Goal: Use online tool/utility: Utilize a website feature to perform a specific function

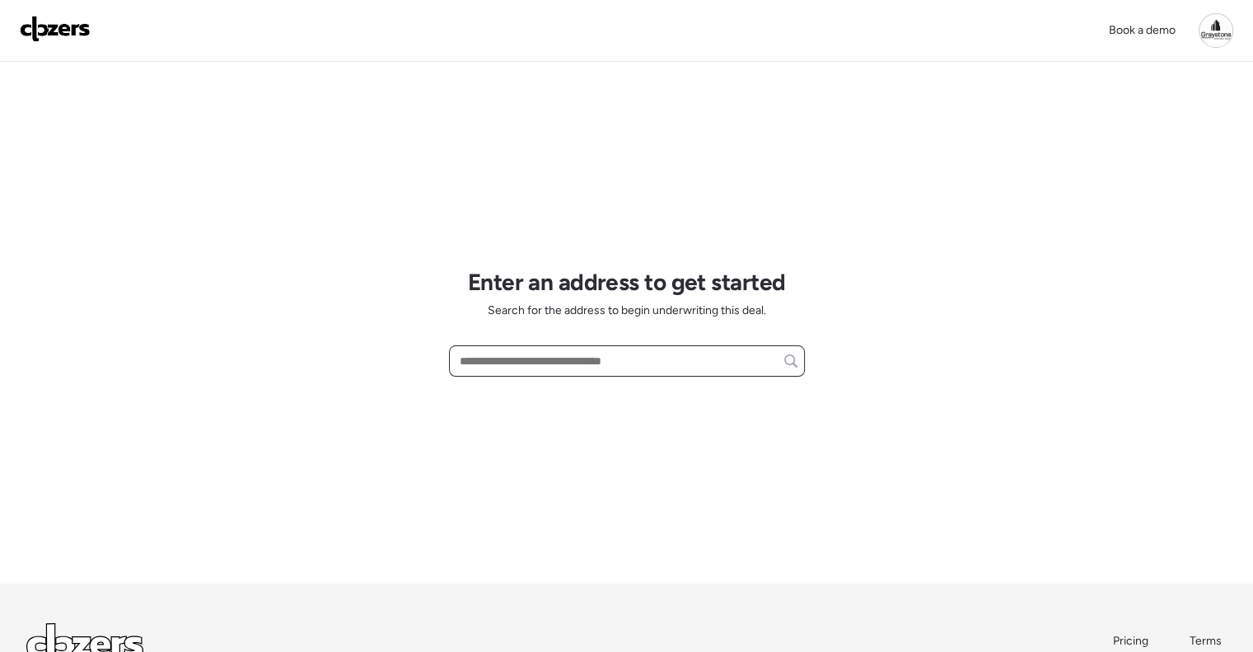
click at [570, 351] on input "text" at bounding box center [627, 360] width 341 height 23
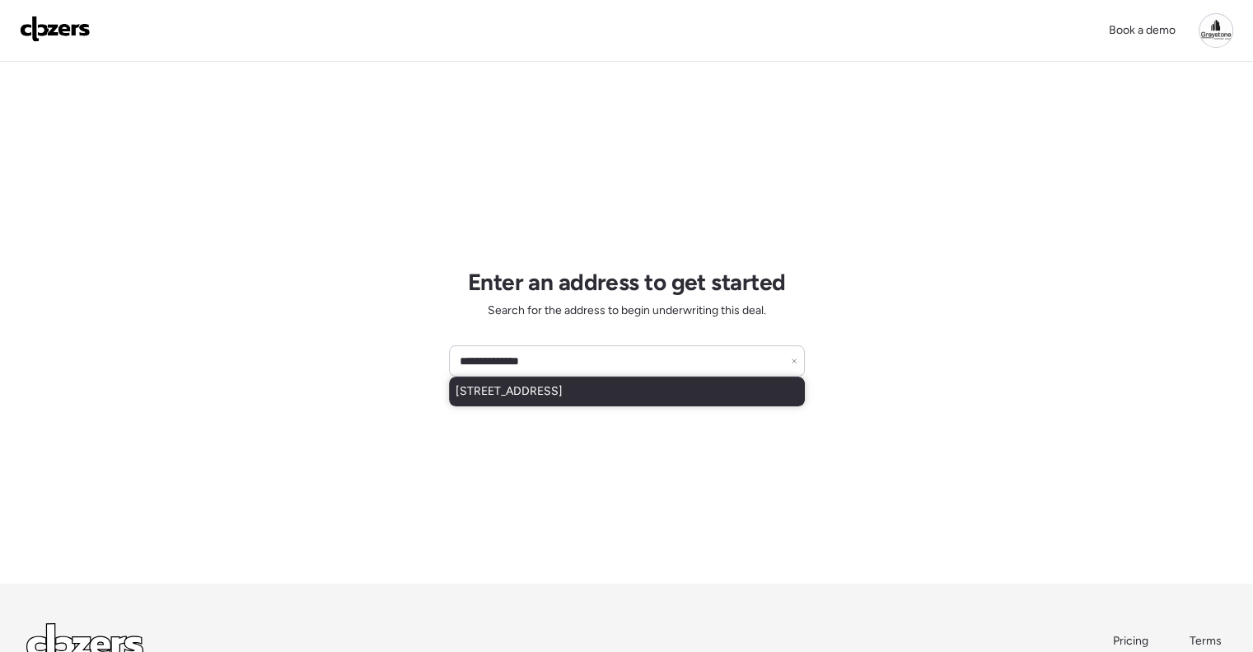
click at [563, 391] on span "524 50th Ave S, Saint Petersburg, FL, 33705" at bounding box center [509, 391] width 107 height 16
type input "**********"
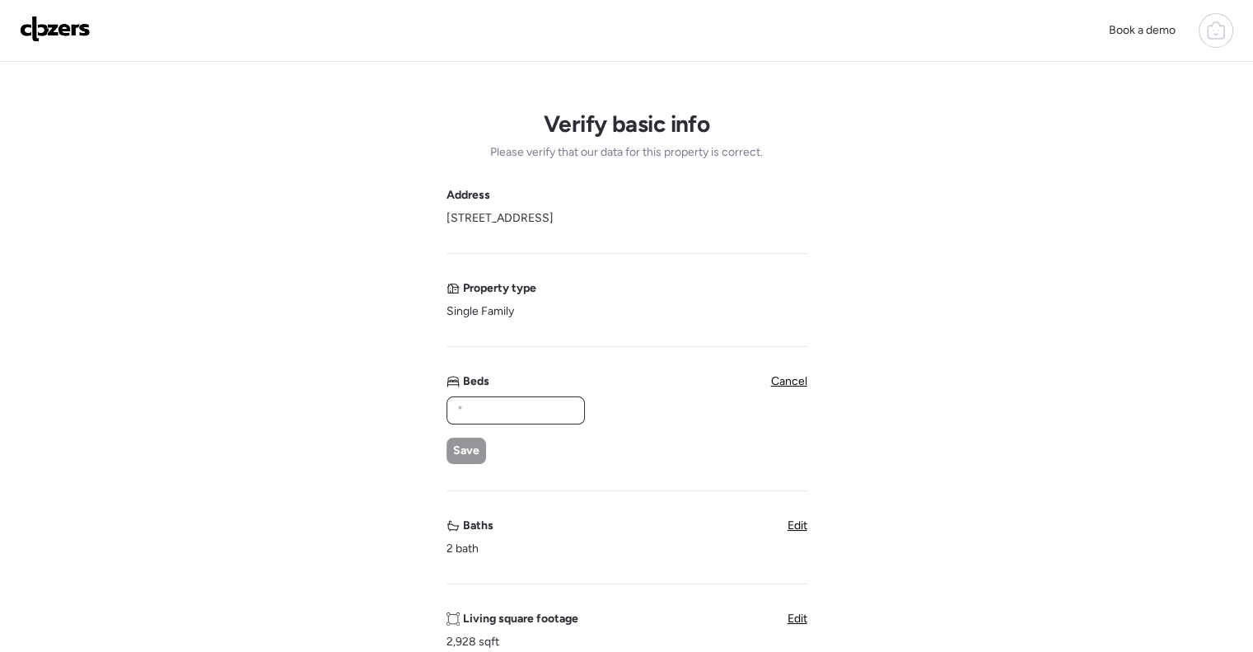
click at [552, 418] on input "text" at bounding box center [516, 410] width 124 height 23
type input "*"
click at [456, 457] on span "Save" at bounding box center [466, 451] width 26 height 16
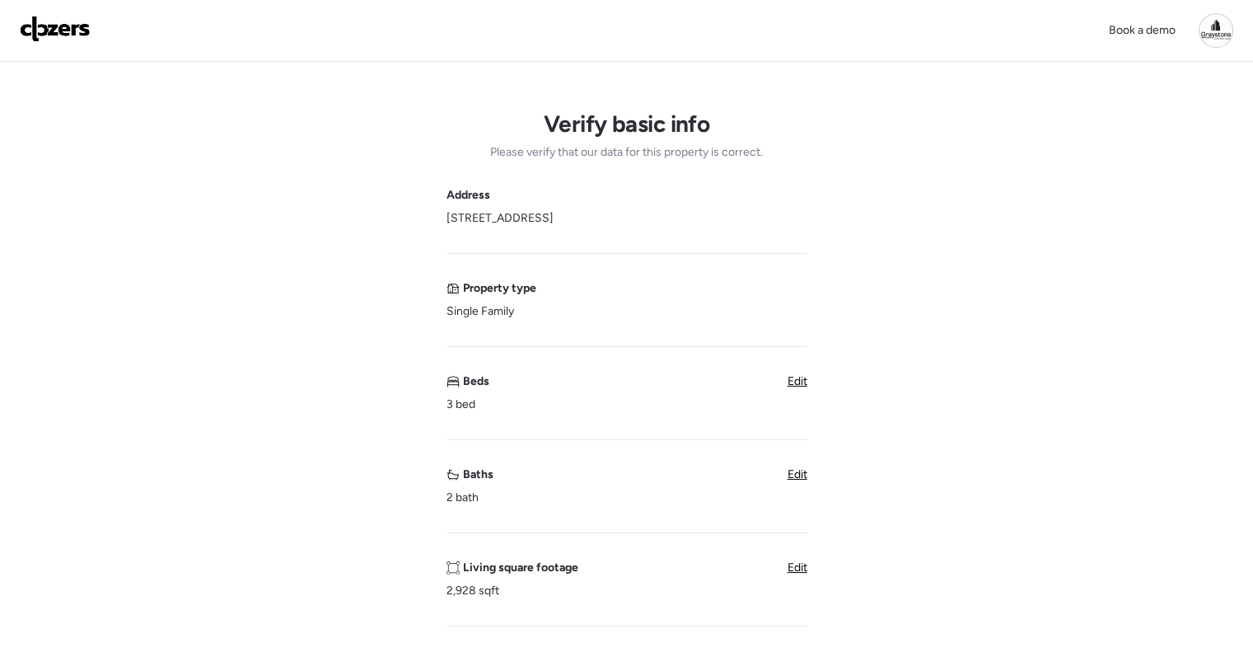
click at [799, 574] on span "Edit" at bounding box center [798, 567] width 20 height 14
drag, startPoint x: 510, startPoint y: 593, endPoint x: 371, endPoint y: 582, distance: 139.7
type input "****"
click at [451, 642] on div "Save" at bounding box center [467, 637] width 40 height 26
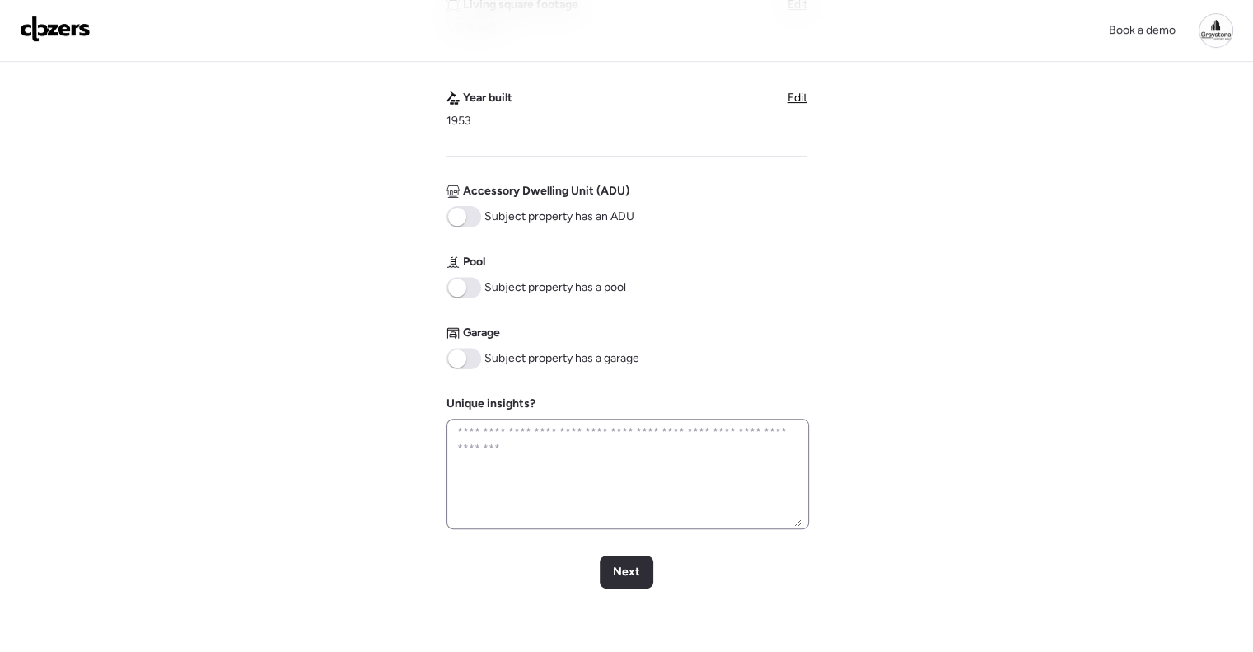
scroll to position [577, 0]
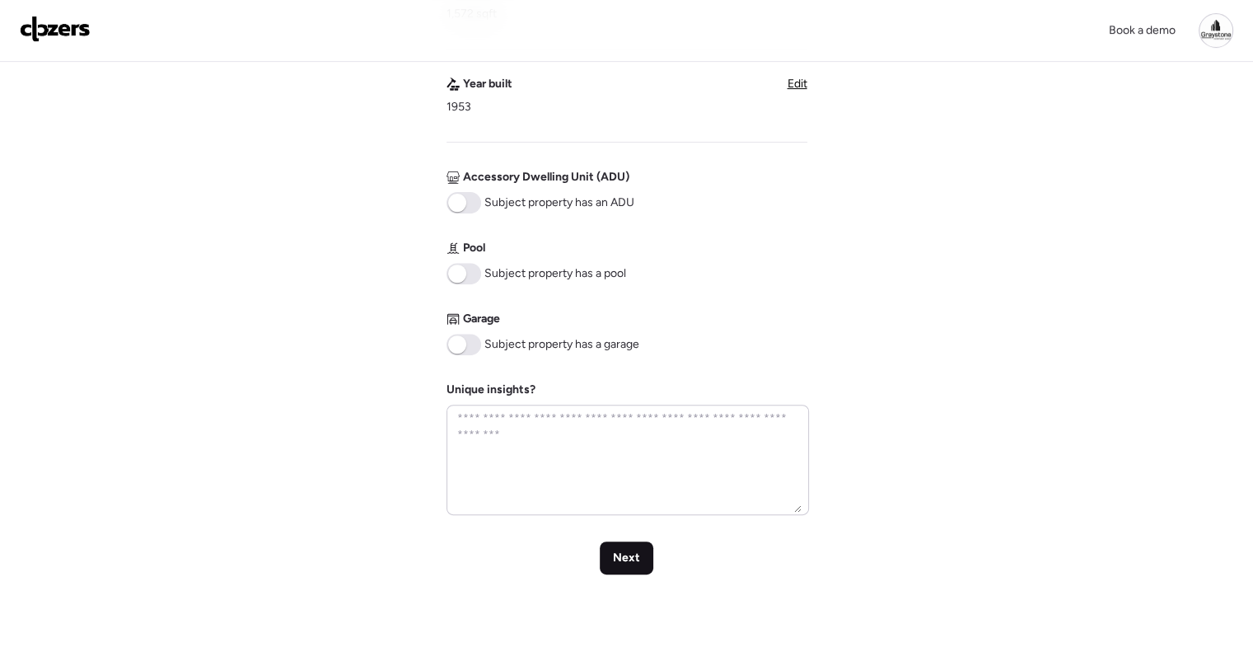
click at [636, 553] on span "Next" at bounding box center [626, 558] width 27 height 16
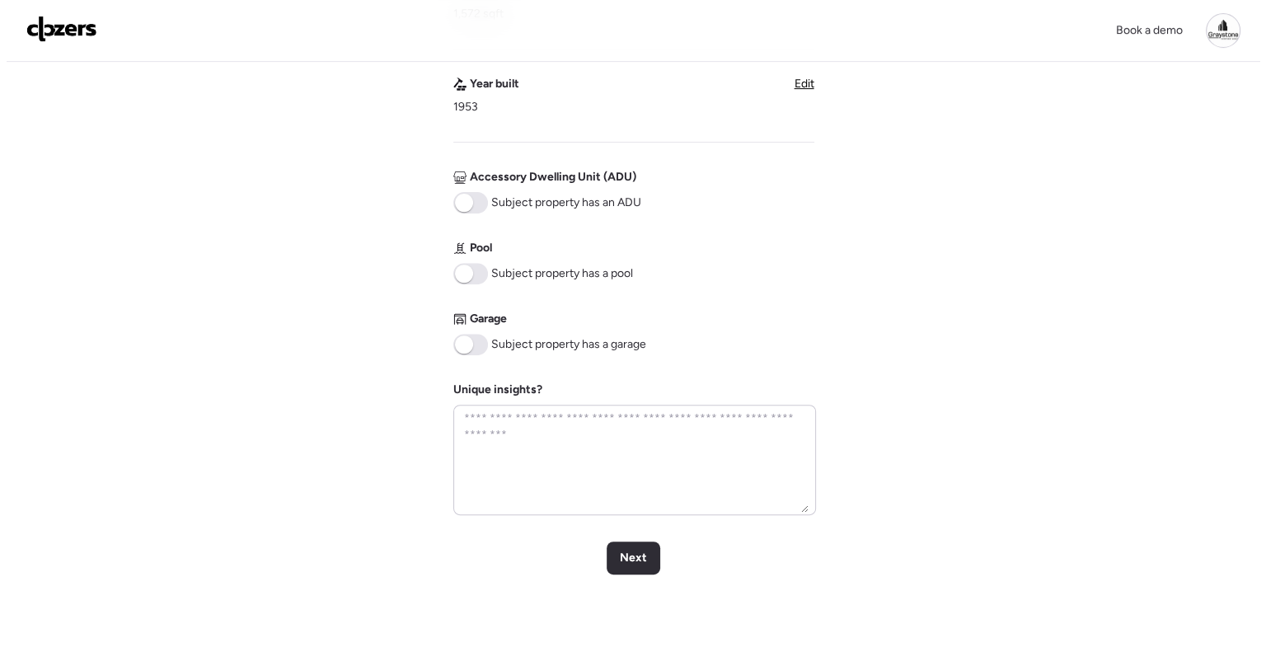
scroll to position [0, 0]
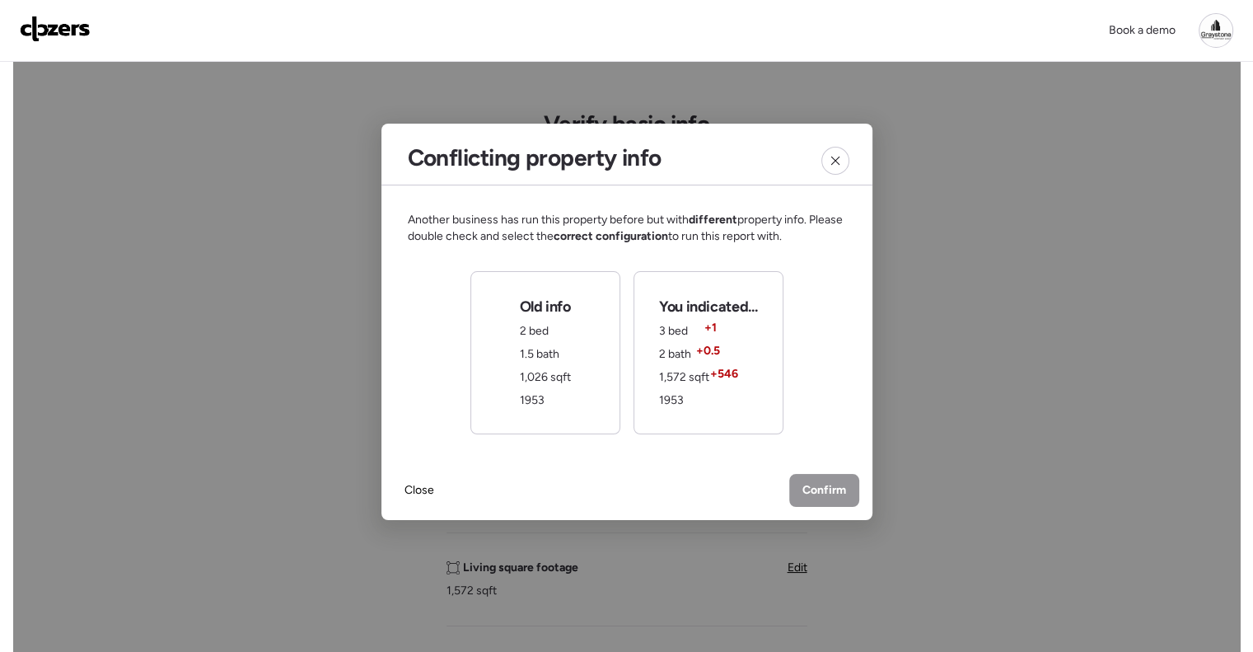
click at [731, 358] on div "You indicated... 3 bed + 1 2 bath + 0.5 1,572 sqft + 546 1953" at bounding box center [708, 353] width 98 height 112
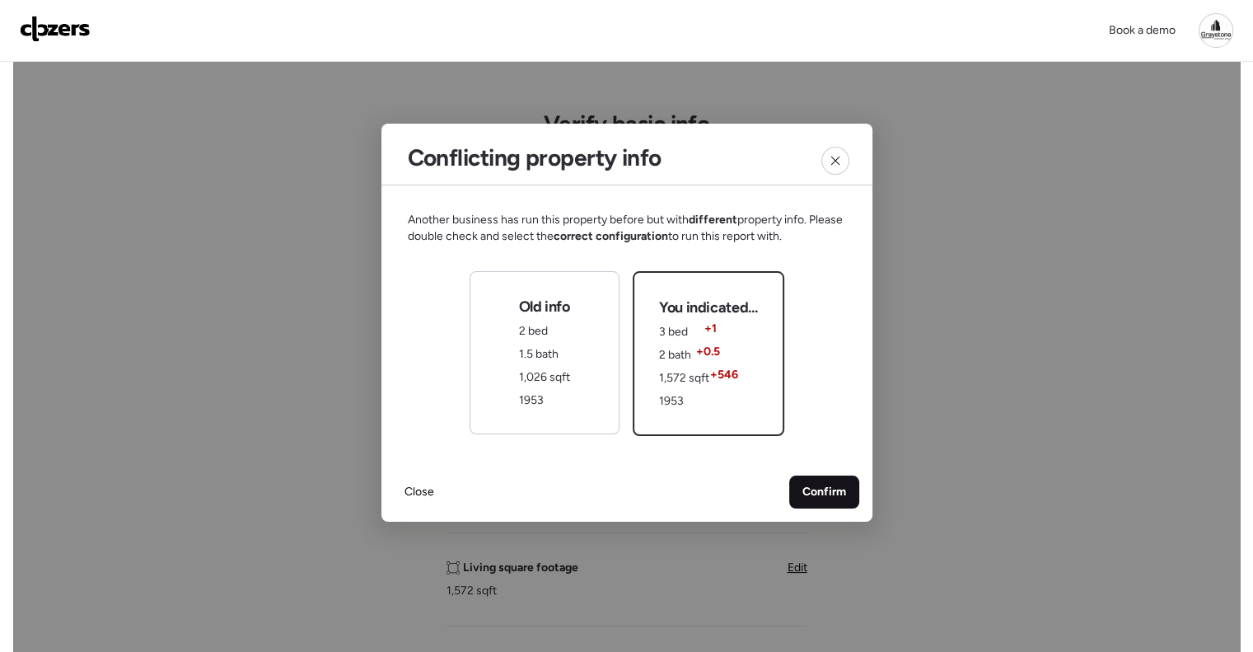
click at [833, 487] on span "Confirm" at bounding box center [825, 492] width 44 height 16
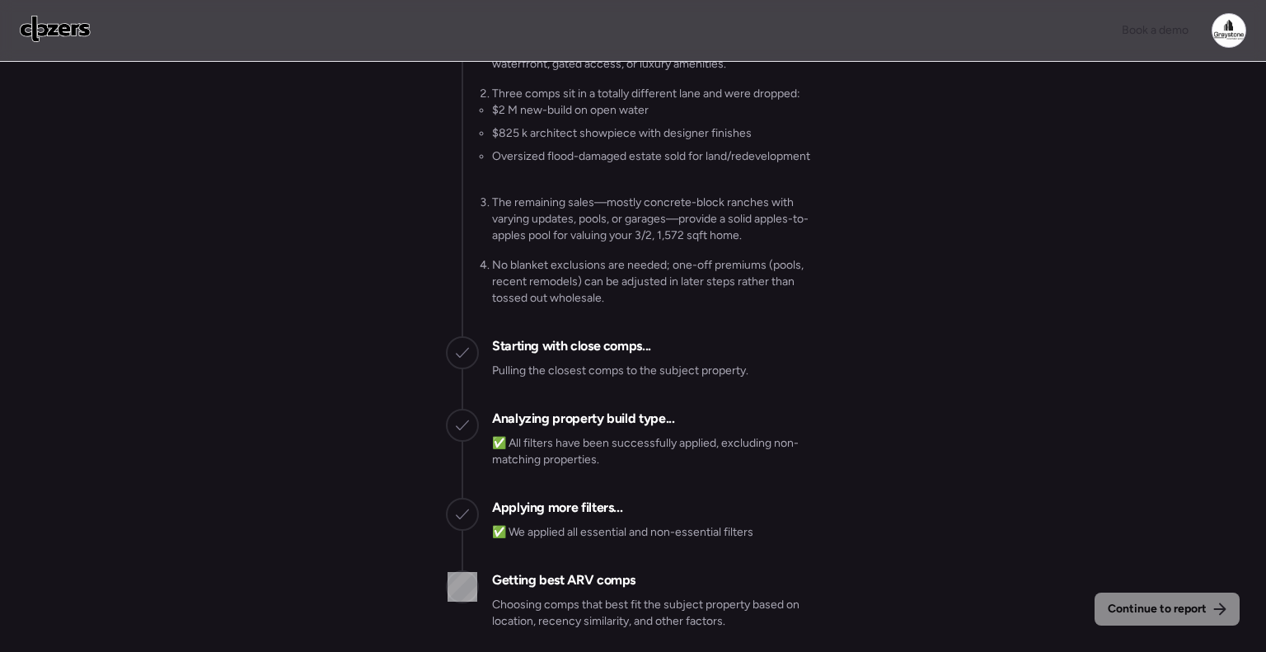
click at [908, 393] on div "Continue to report Gathering all comps... I found 100 possible comps near 524 5…" at bounding box center [633, 359] width 1266 height 594
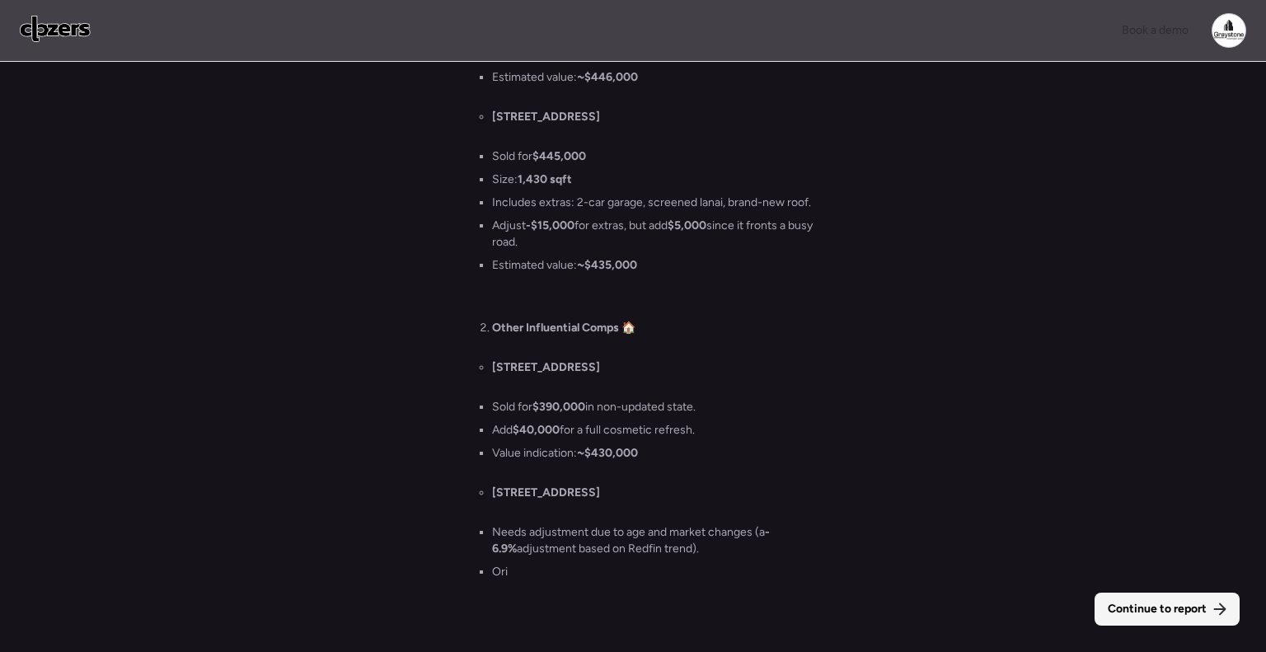
click at [1141, 623] on div "Continue to report" at bounding box center [1166, 609] width 145 height 33
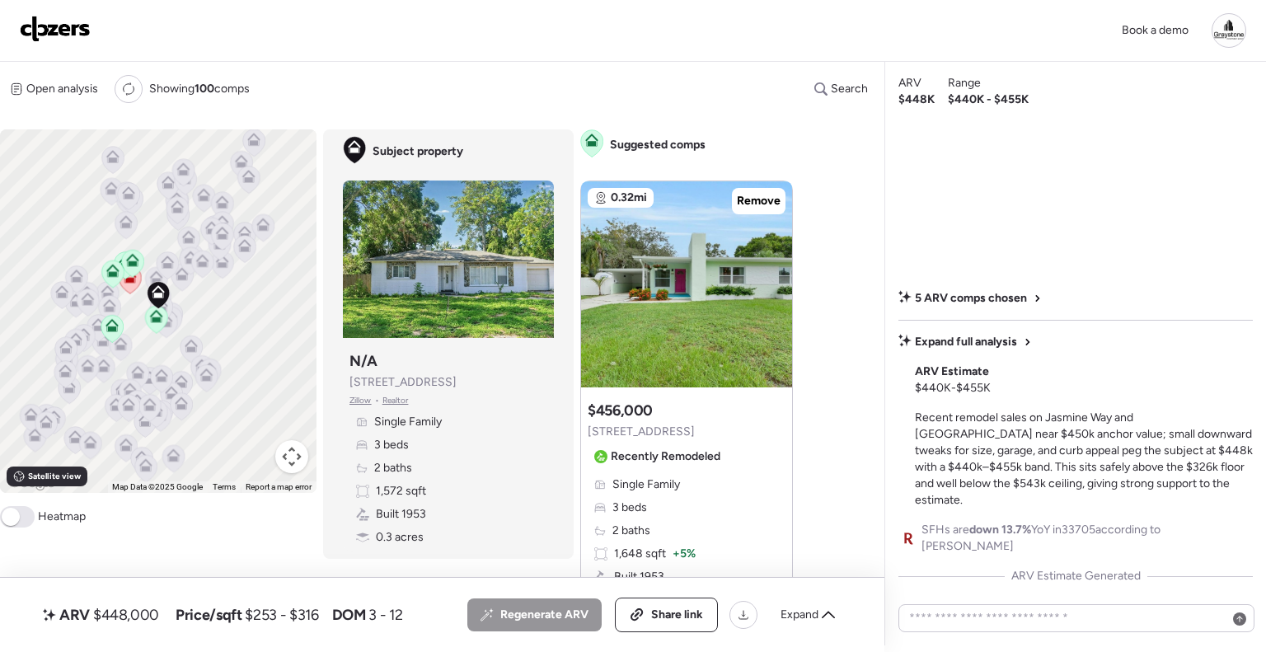
click at [457, 36] on div "Book a demo" at bounding box center [633, 30] width 1226 height 35
click at [394, 68] on div "Open analysis Re-run report Showing 100 comps Search Comps list Analysis To act…" at bounding box center [439, 354] width 878 height 584
click at [87, 16] on img at bounding box center [55, 29] width 71 height 26
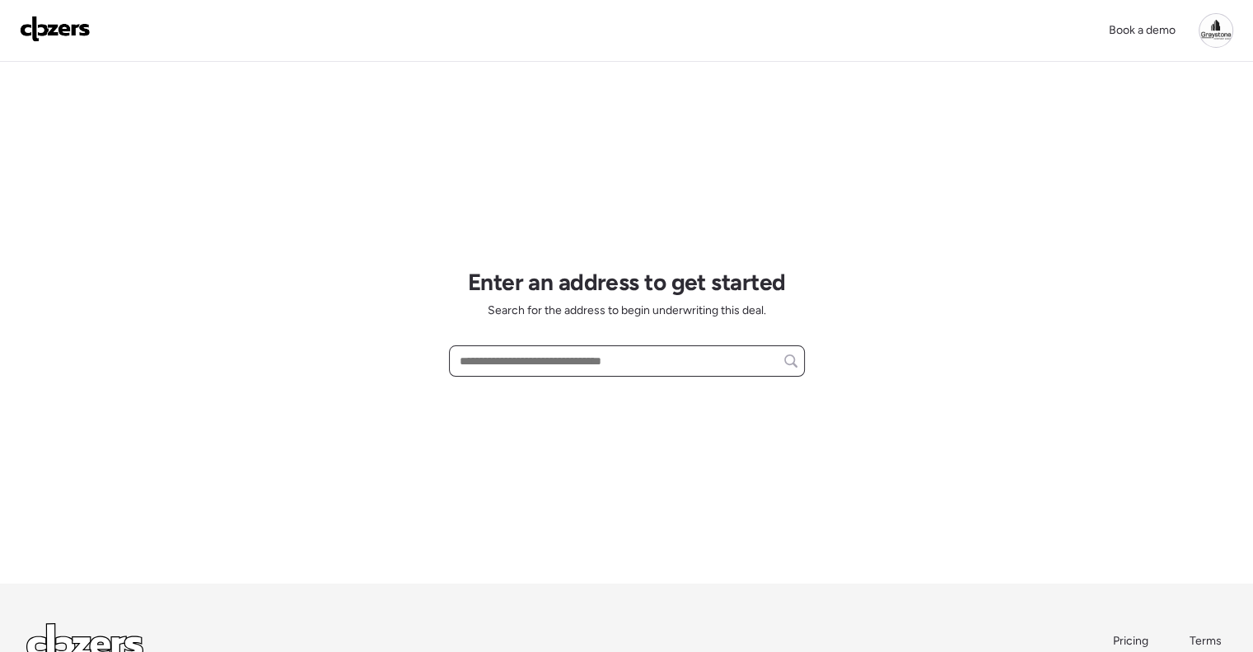
click at [510, 352] on input "text" at bounding box center [627, 360] width 341 height 23
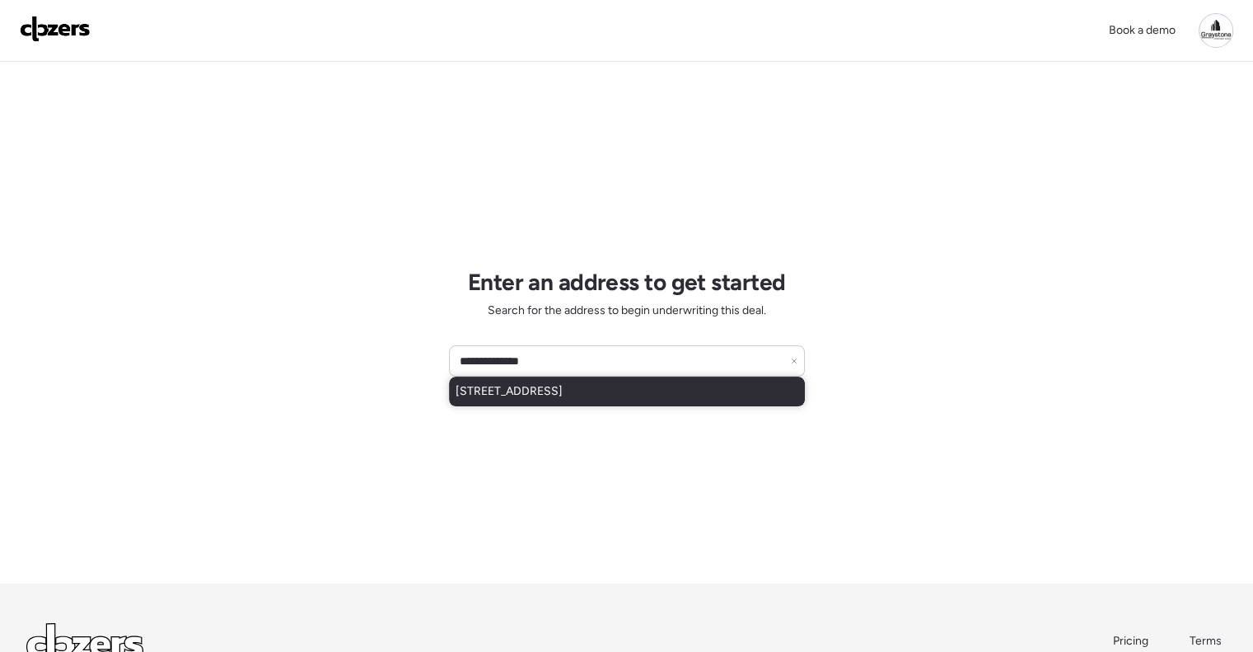
click at [563, 385] on span "[STREET_ADDRESS]" at bounding box center [509, 391] width 107 height 16
type input "**********"
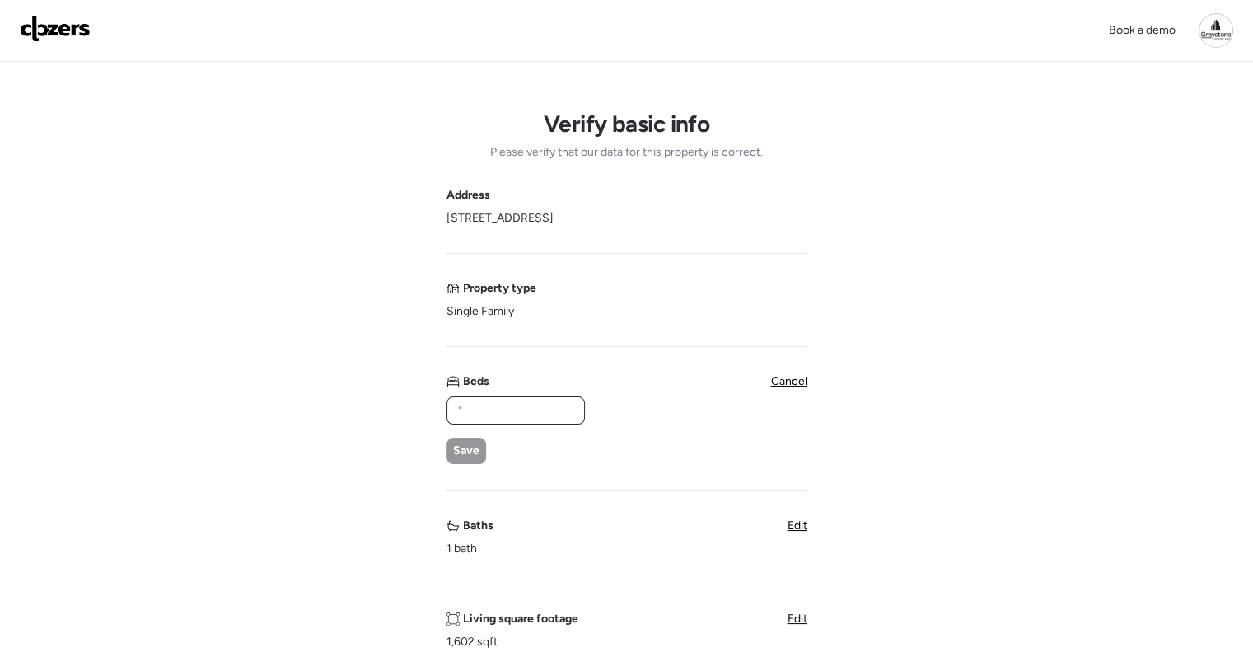
click at [510, 400] on input "text" at bounding box center [516, 410] width 124 height 23
type input "*"
click at [471, 447] on span "Save" at bounding box center [466, 451] width 26 height 16
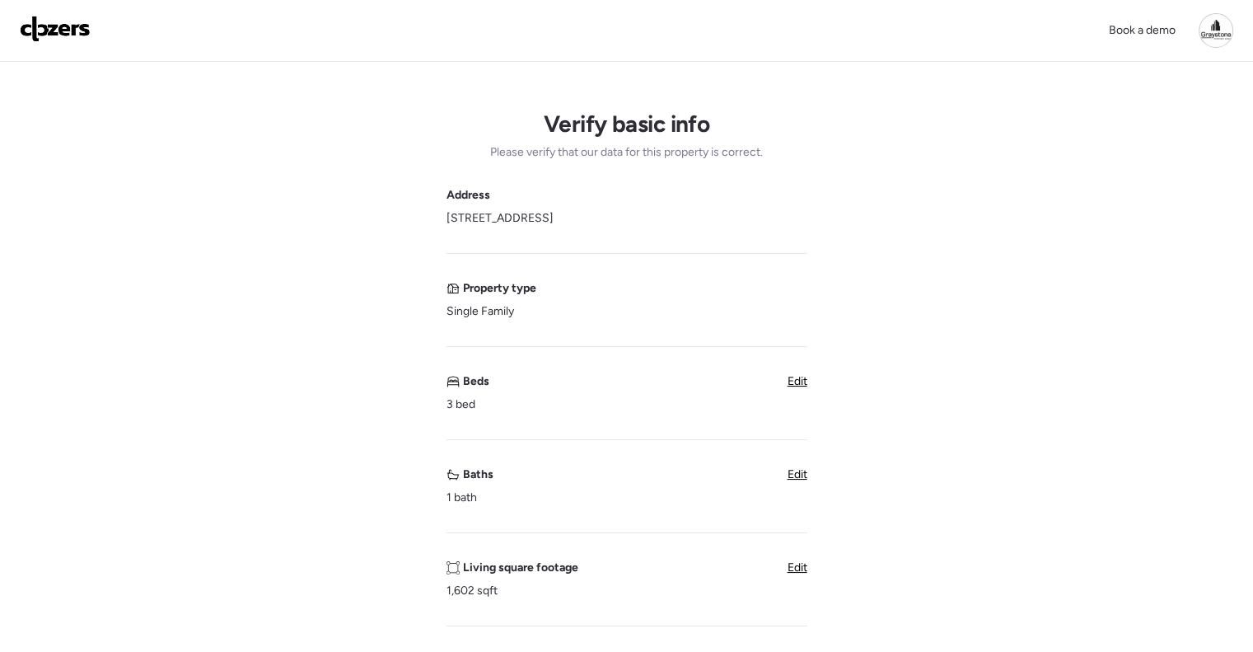
drag, startPoint x: 801, startPoint y: 474, endPoint x: 693, endPoint y: 476, distance: 108.0
click at [799, 475] on span "Edit" at bounding box center [798, 474] width 20 height 14
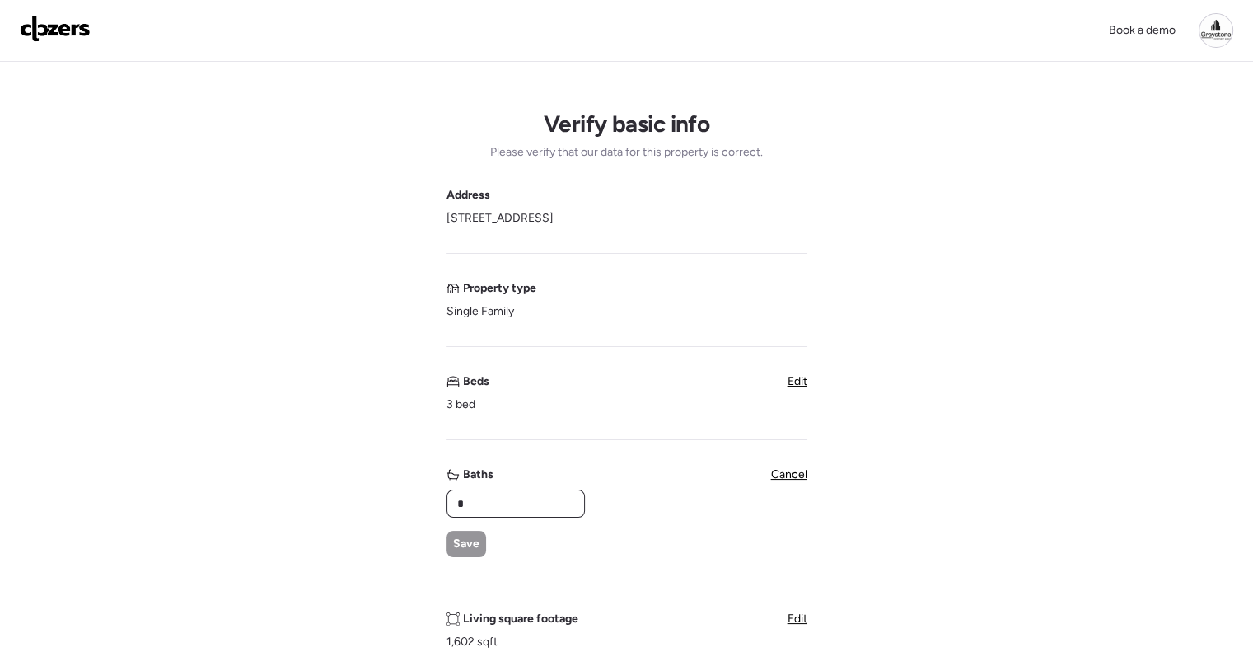
type input "*"
click at [468, 536] on span "Save" at bounding box center [466, 544] width 26 height 16
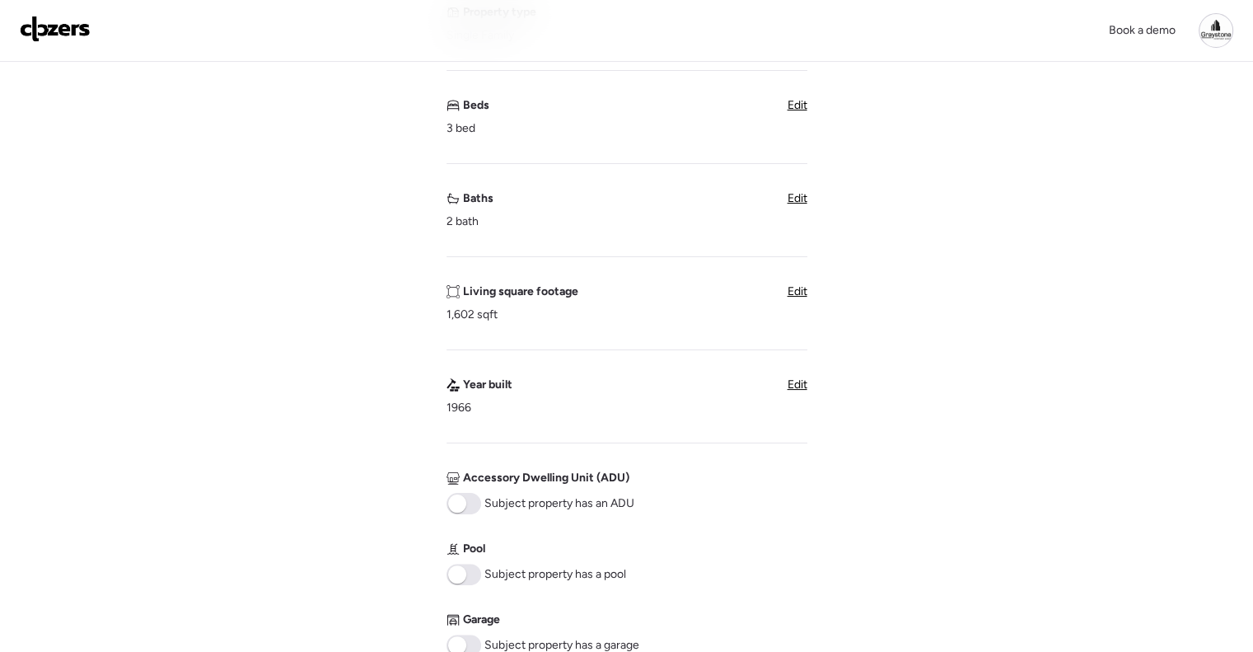
scroll to position [494, 0]
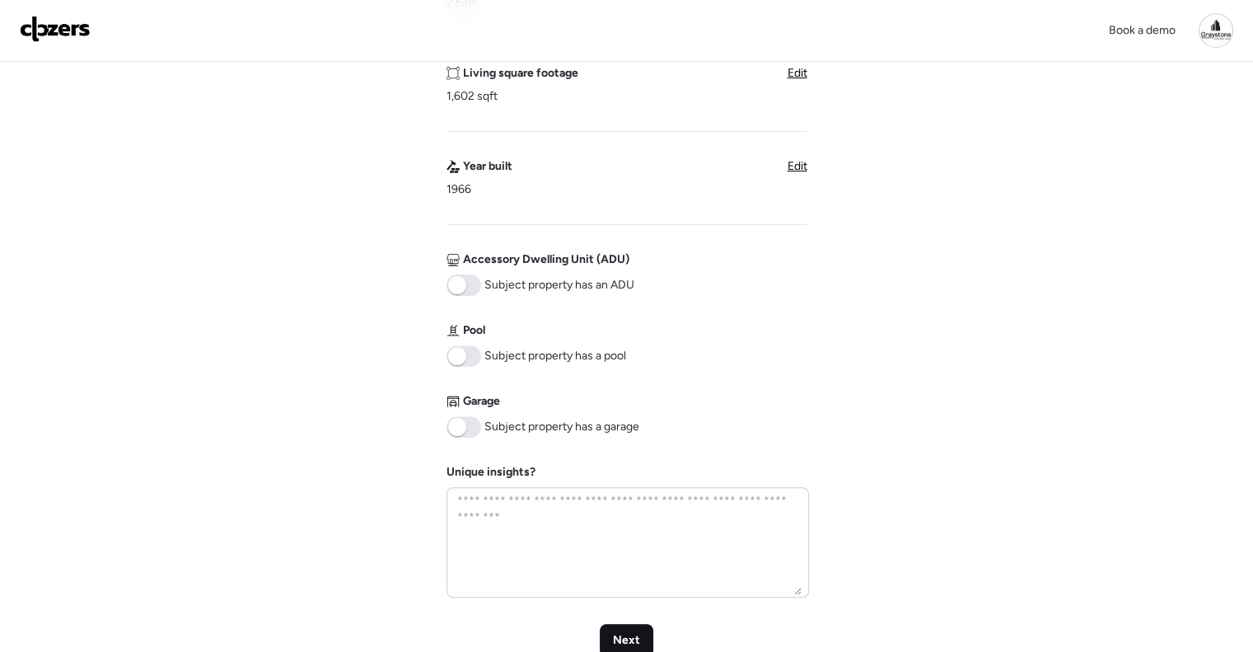
click at [641, 629] on div "Next" at bounding box center [627, 640] width 54 height 33
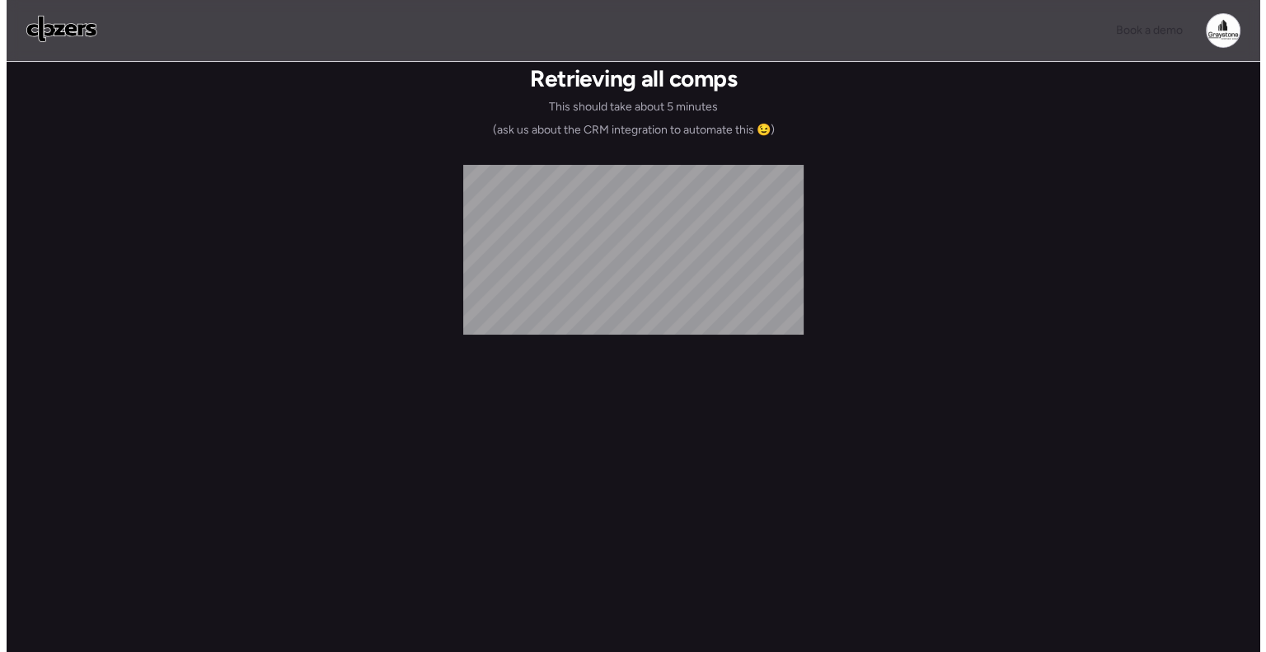
scroll to position [0, 0]
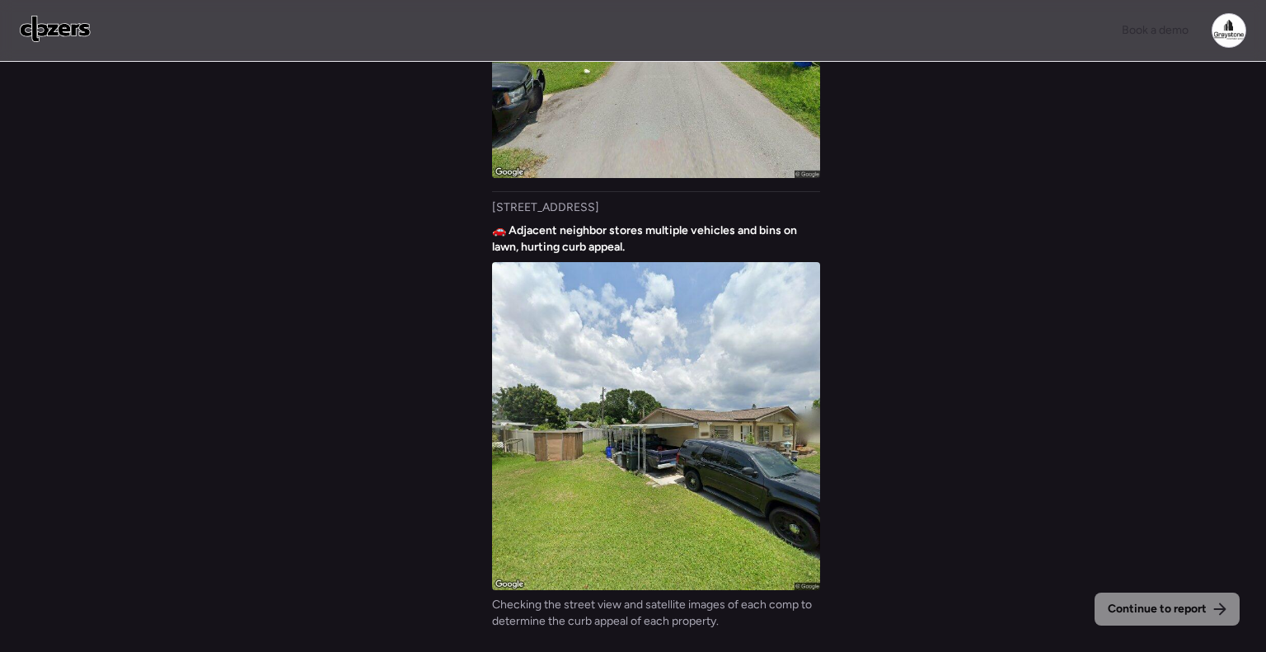
click at [963, 415] on div "Continue to report Gathering all comps... I found 100 possible comps near [STRE…" at bounding box center [633, 359] width 1266 height 594
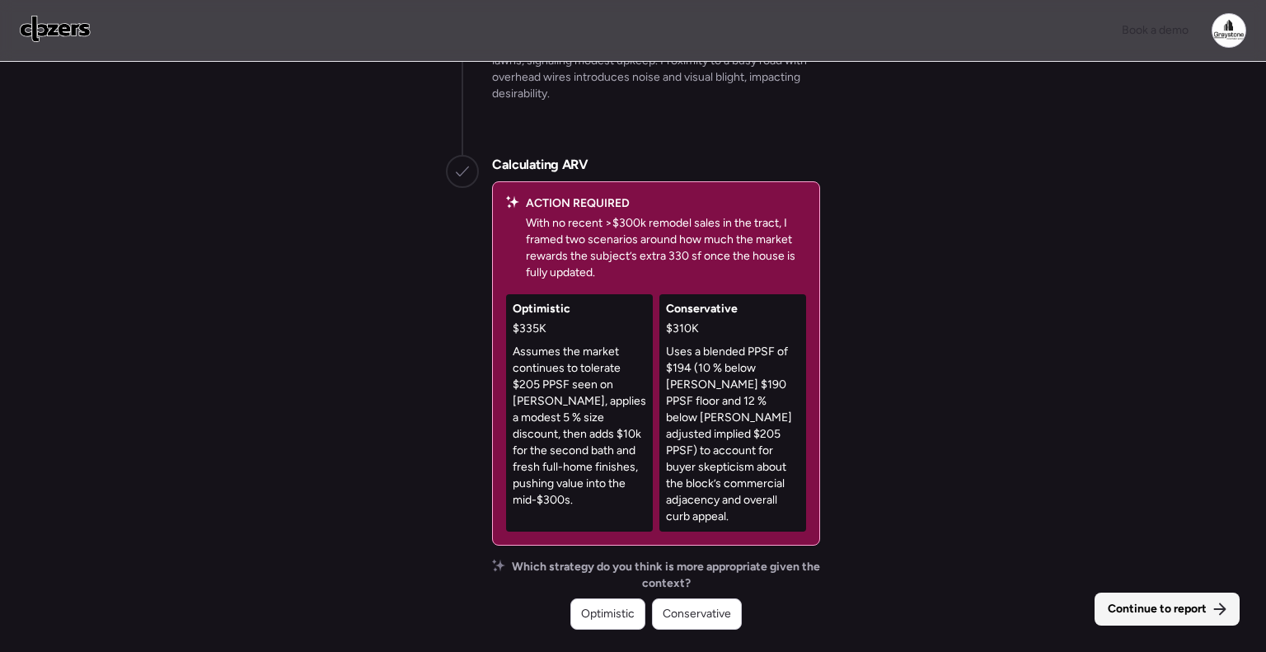
click at [1151, 611] on span "Continue to report" at bounding box center [1157, 609] width 99 height 16
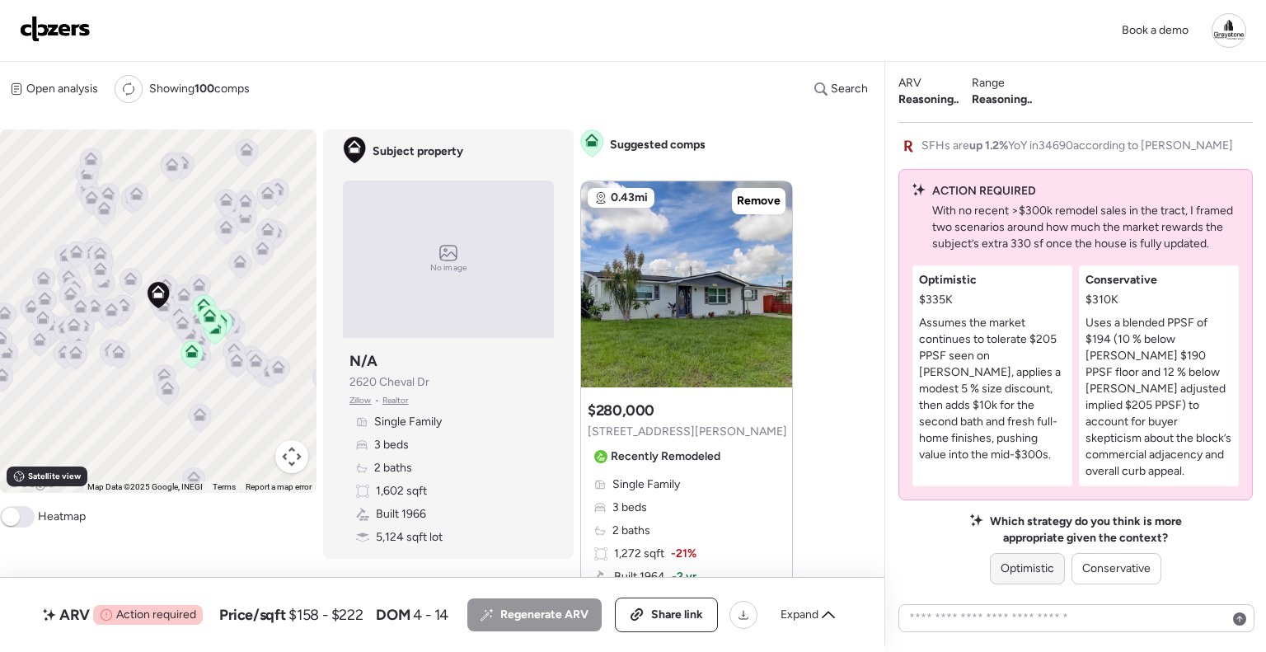
click at [1030, 578] on div "Optimistic" at bounding box center [1027, 568] width 75 height 31
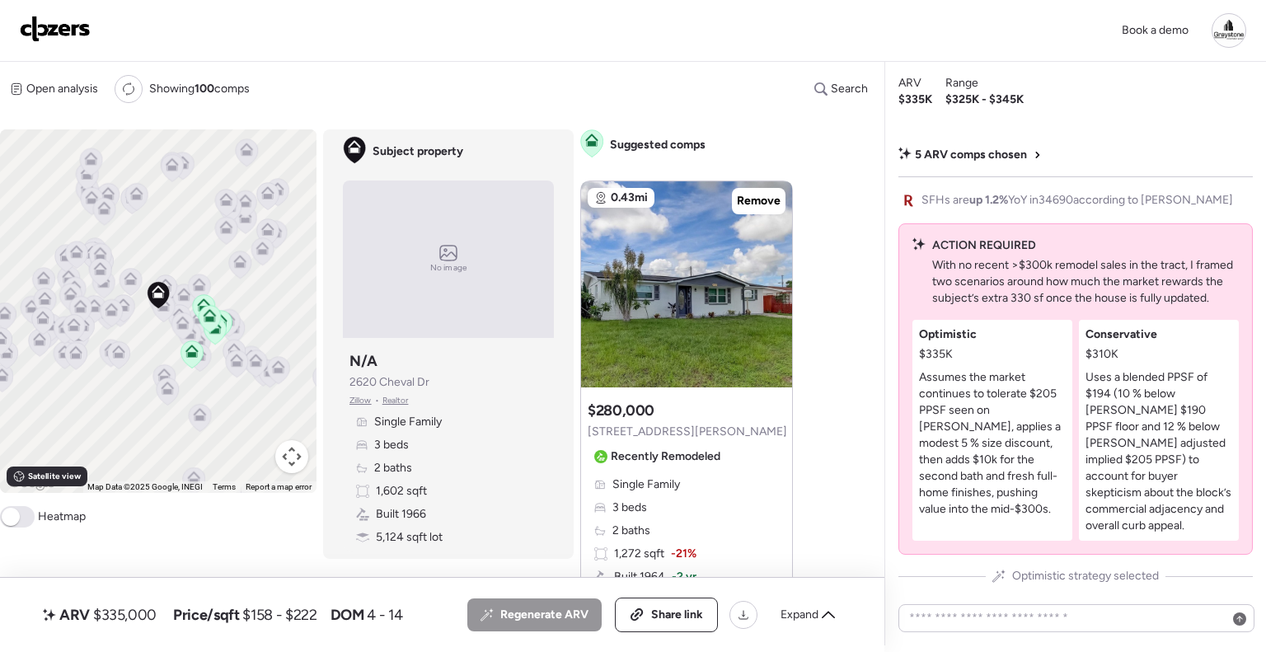
click at [492, 44] on div "Book a demo" at bounding box center [633, 30] width 1226 height 35
